Goal: Connect with others: Participate in discussion

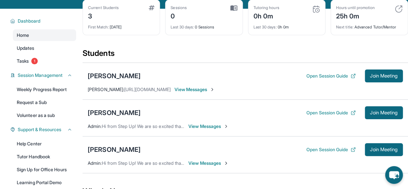
scroll to position [37, 0]
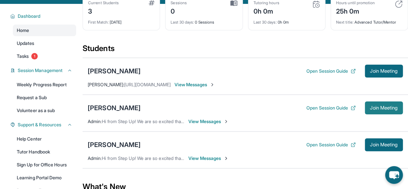
click at [365, 105] on button "Join Meeting" at bounding box center [384, 107] width 38 height 13
click at [332, 108] on button "Open Session Guide" at bounding box center [331, 108] width 49 height 6
click at [127, 108] on div "[PERSON_NAME]" at bounding box center [114, 107] width 53 height 9
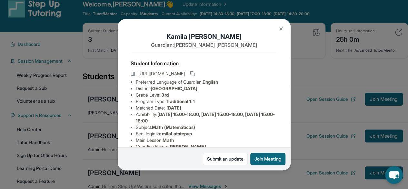
scroll to position [130, 0]
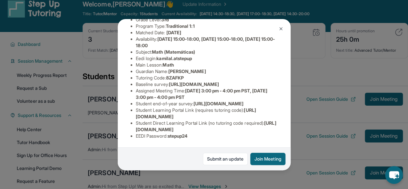
click at [99, 55] on div "[PERSON_NAME] Guardian: [PERSON_NAME] Student Information [URL][DOMAIN_NAME] Pr…" at bounding box center [204, 94] width 408 height 189
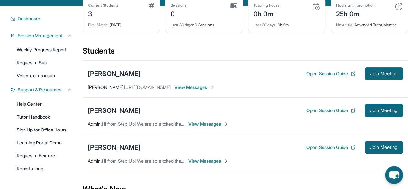
scroll to position [35, 0]
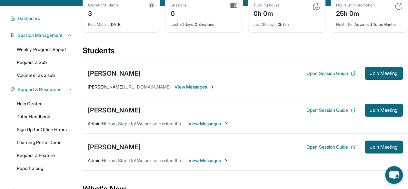
click at [117, 148] on div "[PERSON_NAME]" at bounding box center [114, 146] width 53 height 9
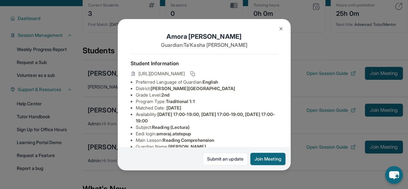
click at [281, 25] on button at bounding box center [281, 28] width 13 height 13
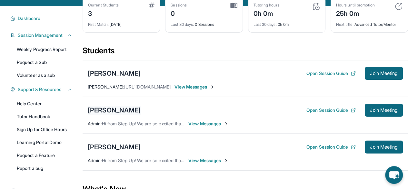
click at [131, 113] on div "[PERSON_NAME]" at bounding box center [114, 110] width 53 height 9
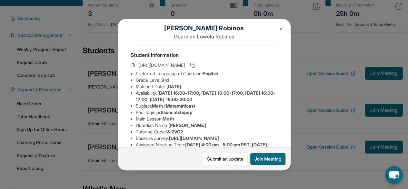
scroll to position [8, 0]
click at [280, 29] on img at bounding box center [280, 28] width 5 height 5
